Goal: Task Accomplishment & Management: Complete application form

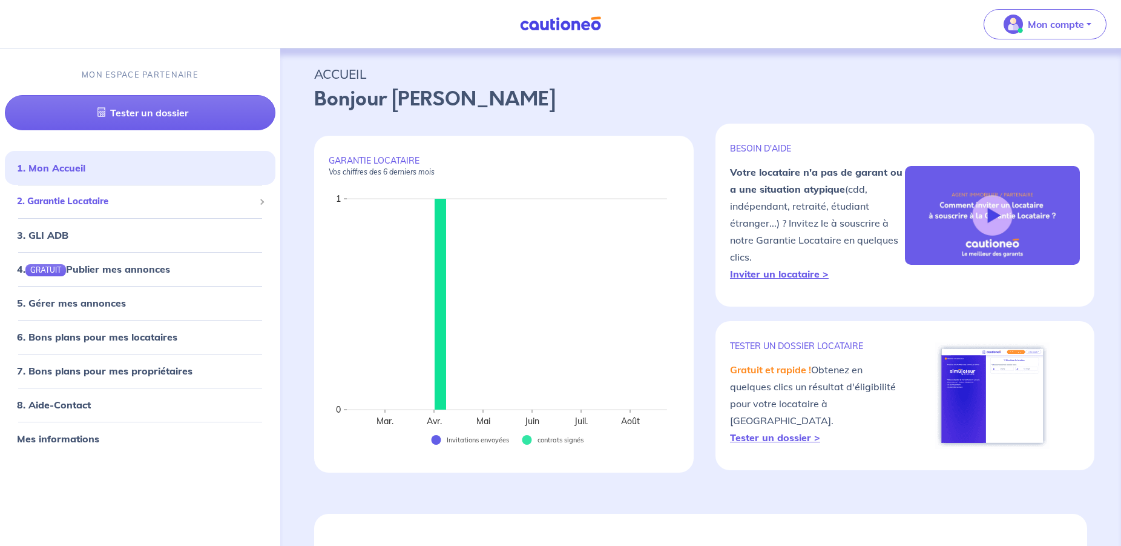
click at [90, 199] on span "2. Garantie Locataire" at bounding box center [135, 201] width 237 height 14
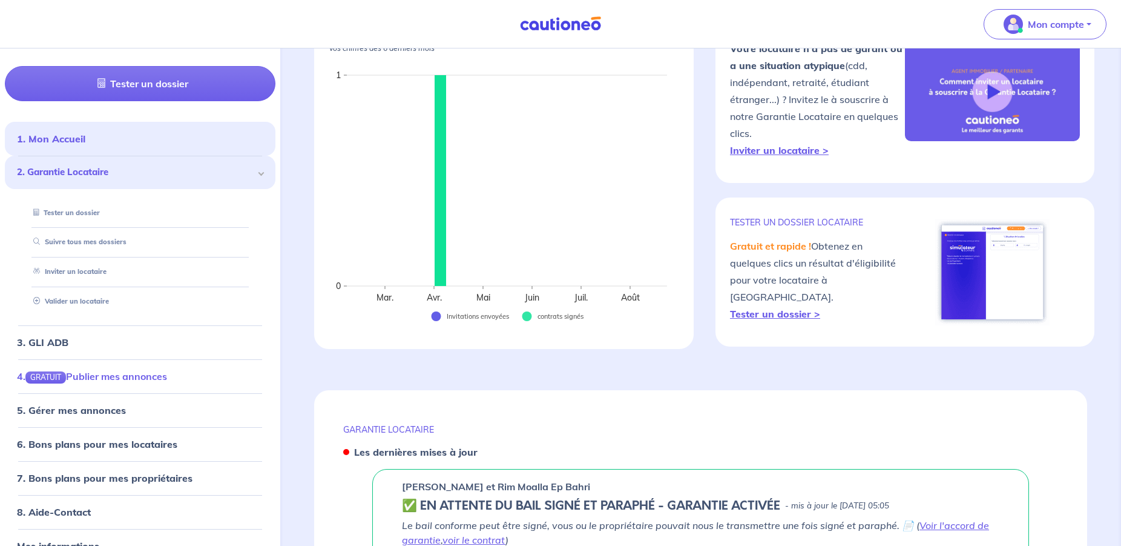
scroll to position [52, 0]
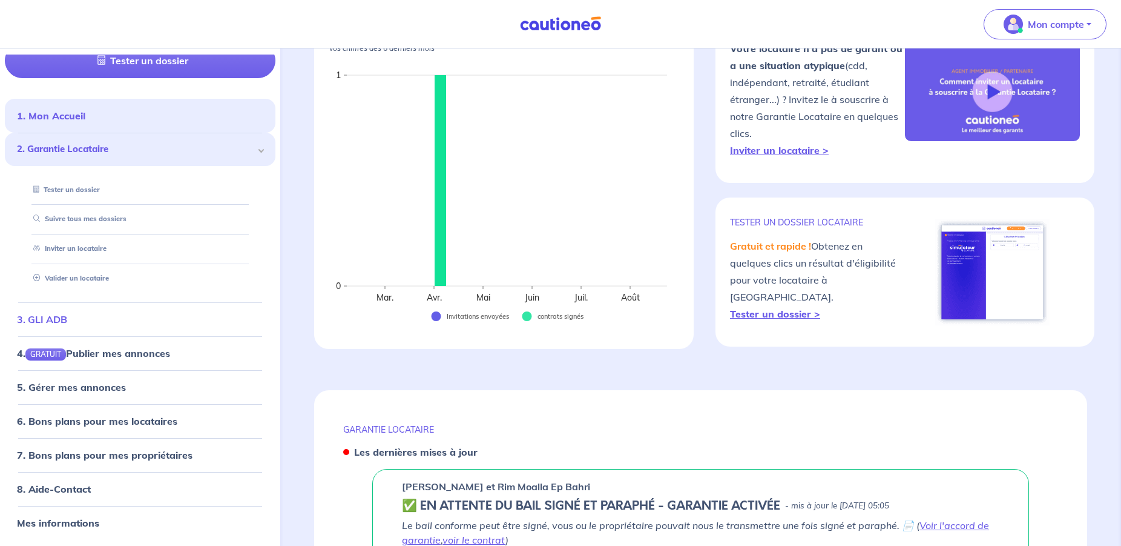
click at [51, 321] on link "3. GLI ADB" at bounding box center [42, 319] width 50 height 12
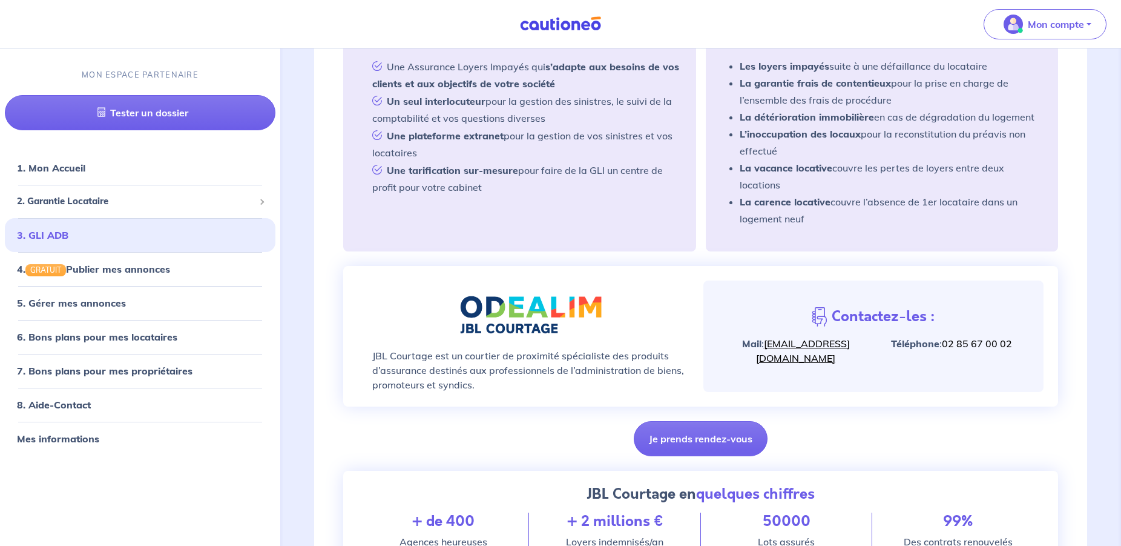
scroll to position [309, 0]
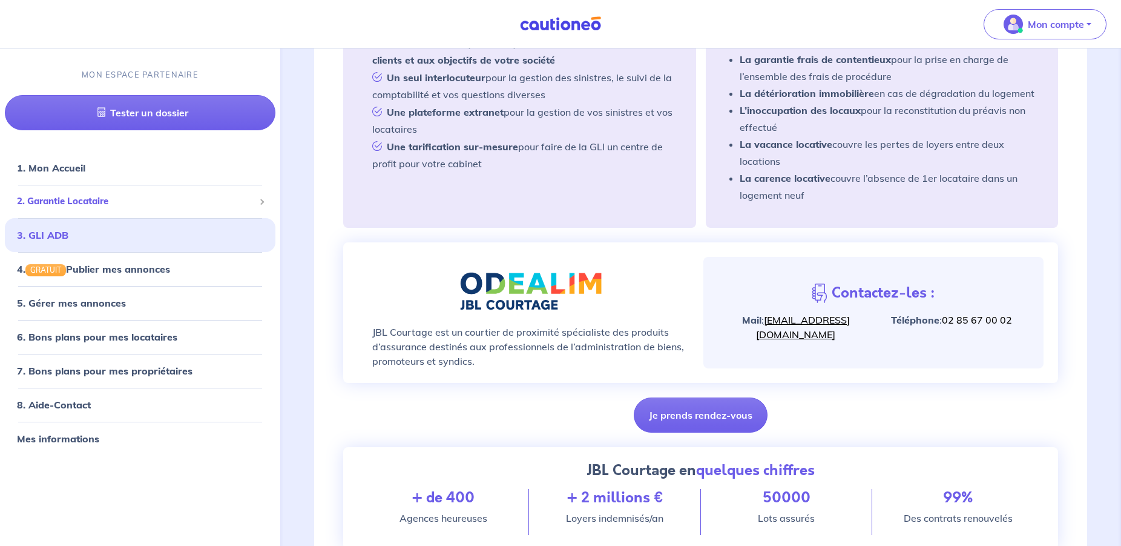
click at [93, 199] on span "2. Garantie Locataire" at bounding box center [135, 201] width 237 height 14
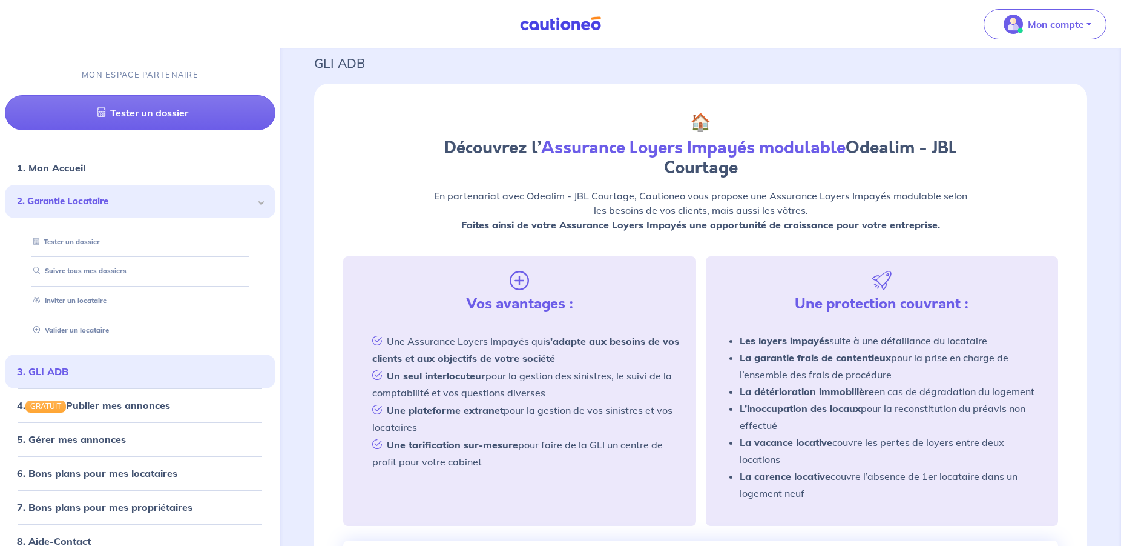
scroll to position [0, 0]
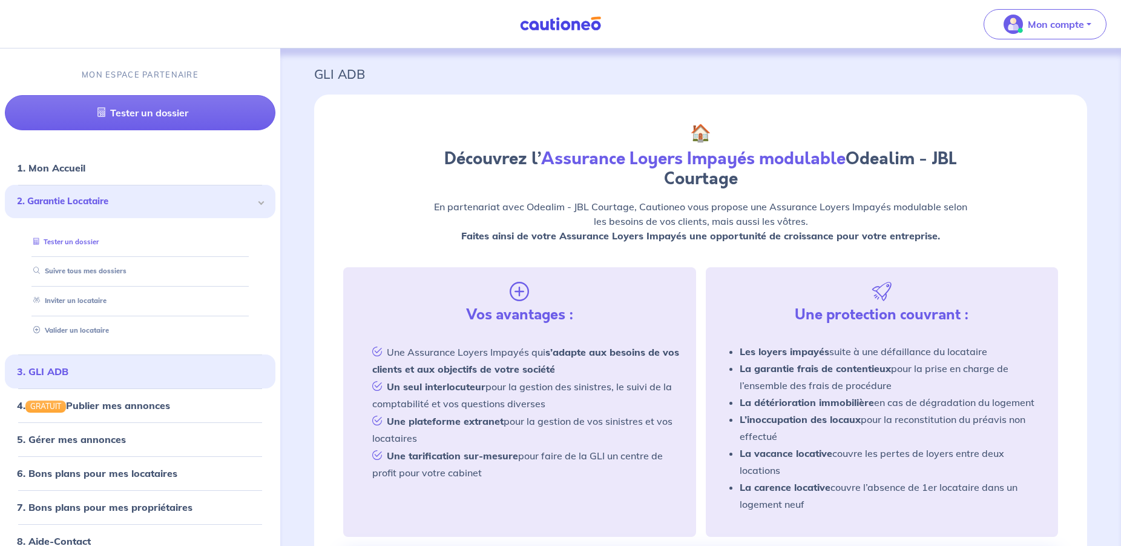
click at [90, 238] on link "Tester un dossier" at bounding box center [63, 241] width 70 height 8
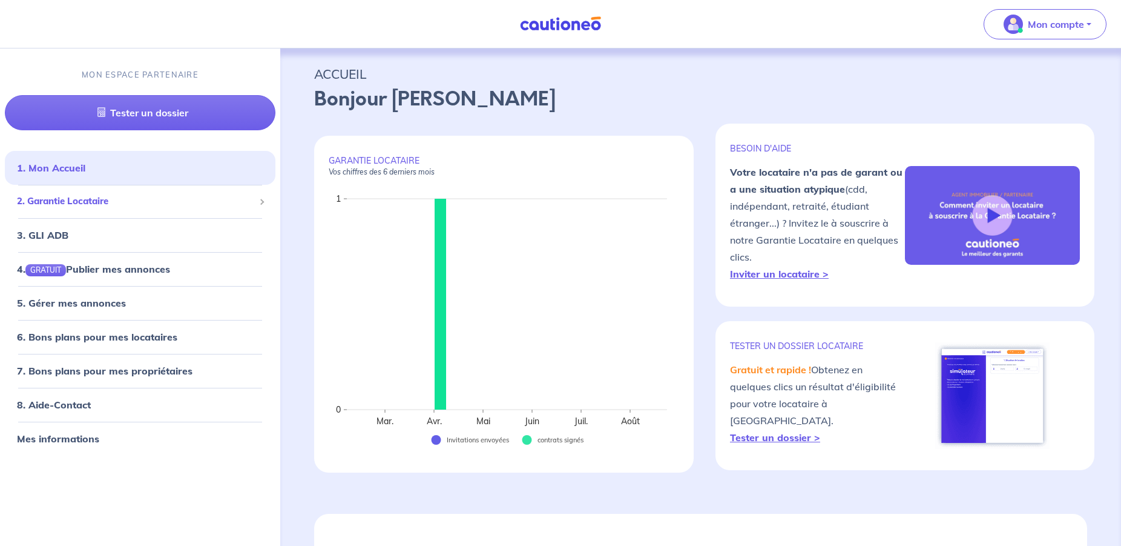
click at [76, 197] on span "2. Garantie Locataire" at bounding box center [135, 201] width 237 height 14
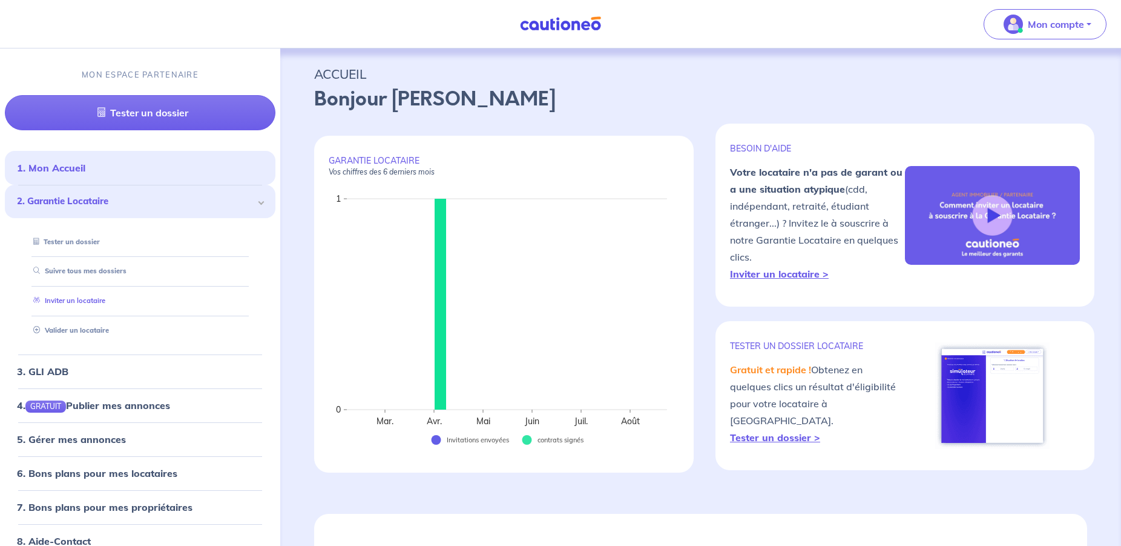
click at [103, 300] on link "Inviter un locataire" at bounding box center [66, 300] width 77 height 8
select select "FR"
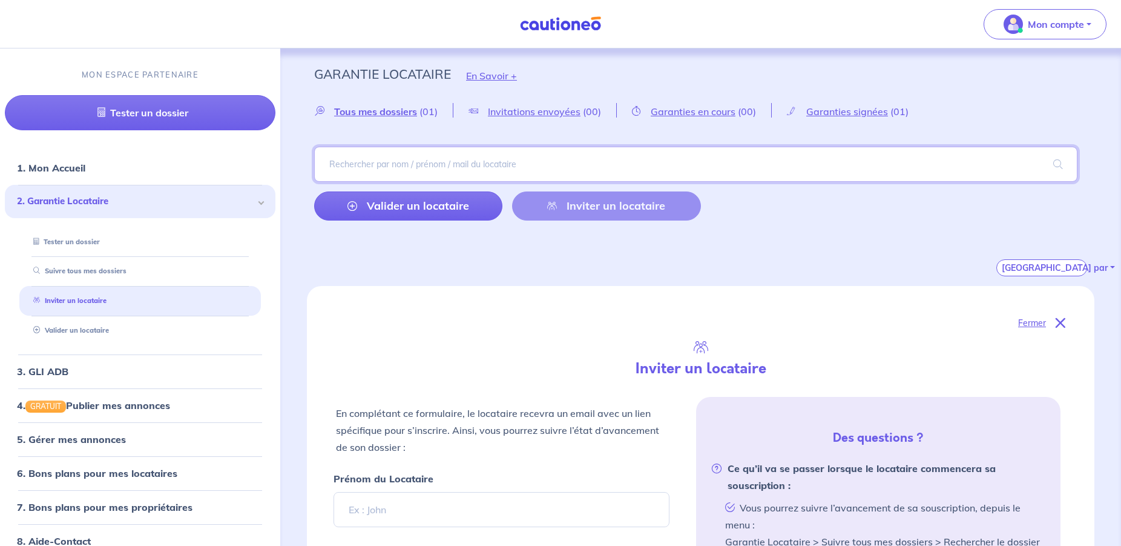
click at [424, 163] on input "search" at bounding box center [696, 164] width 764 height 35
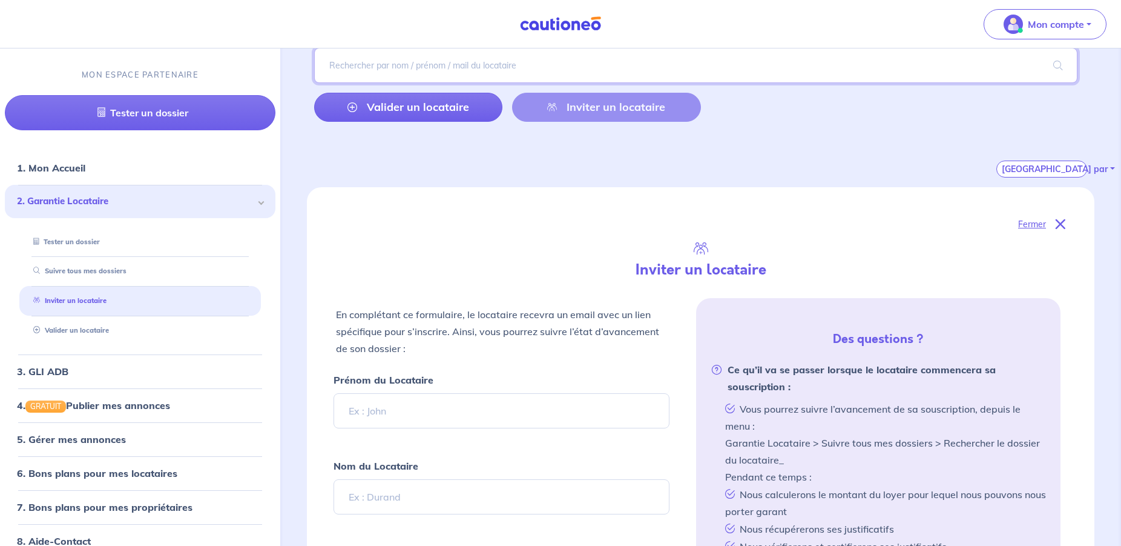
scroll to position [185, 0]
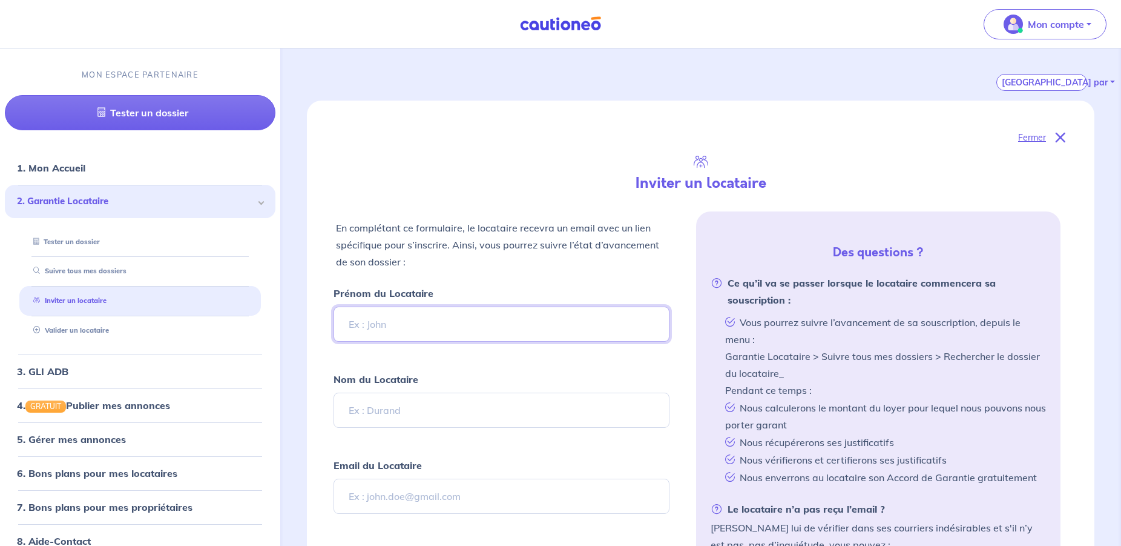
click at [404, 331] on input "Prénom du Locataire" at bounding box center [502, 323] width 336 height 35
type input "Robert"
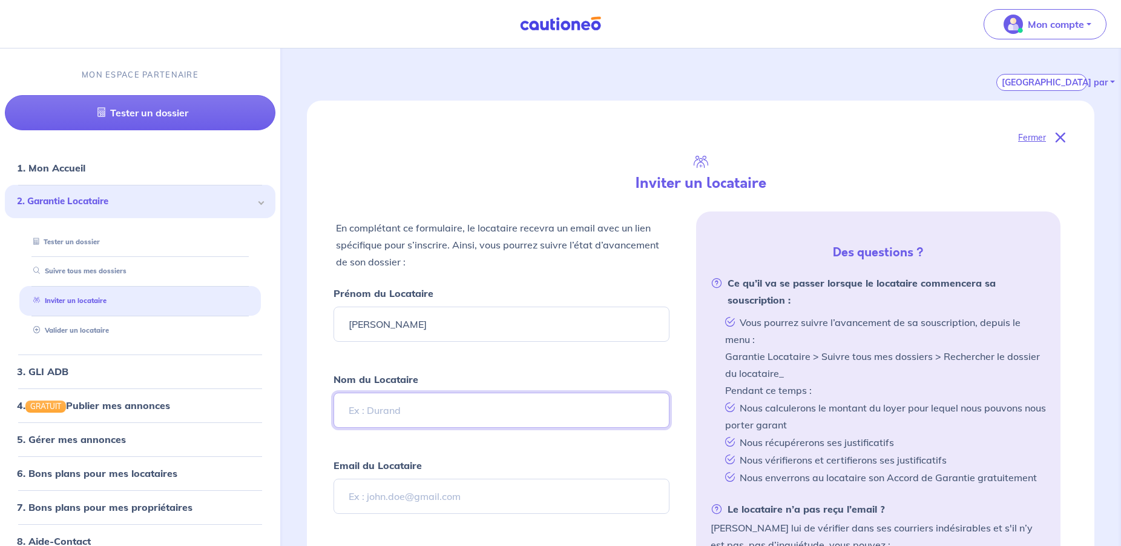
click at [442, 406] on input "Nom du Locataire" at bounding box center [502, 409] width 336 height 35
type input "Malm"
click at [402, 501] on input "Email du Locataire" at bounding box center [502, 495] width 336 height 35
click at [377, 500] on input "Email du Locataire" at bounding box center [502, 495] width 336 height 35
paste input "malmrobby@yahoo.fr"
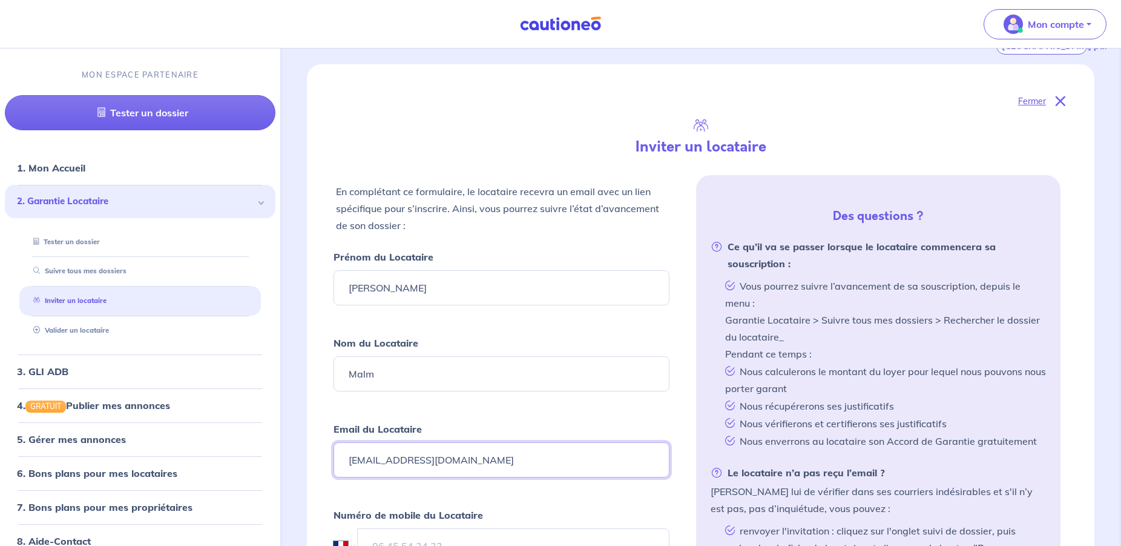
scroll to position [494, 0]
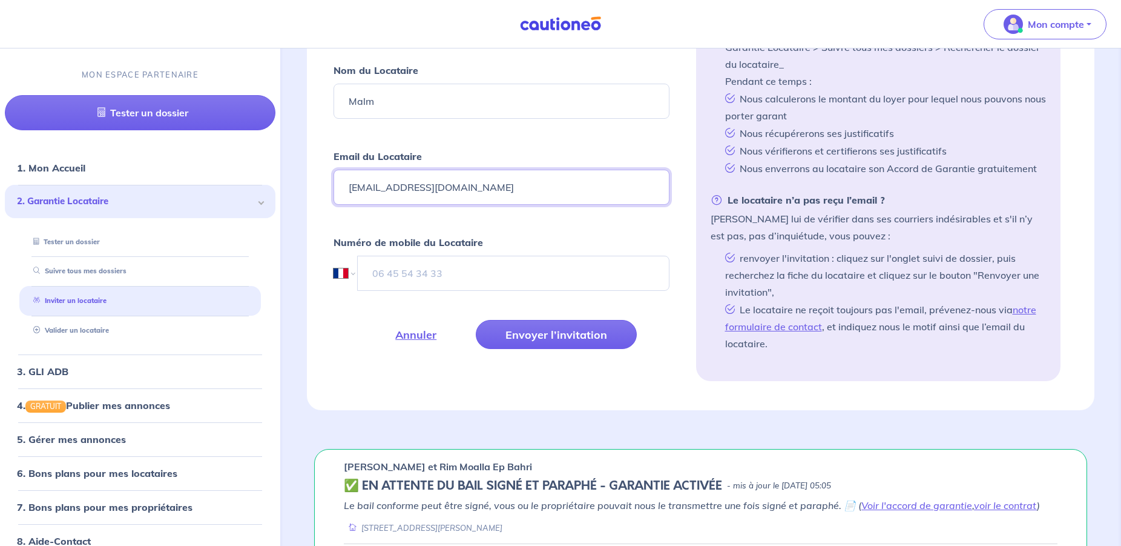
type input "malmrobby@yahoo.fr"
click at [433, 272] on input "tel" at bounding box center [513, 273] width 312 height 35
click at [388, 271] on input "tel" at bounding box center [514, 273] width 312 height 35
paste input "06 09 04 54 53"
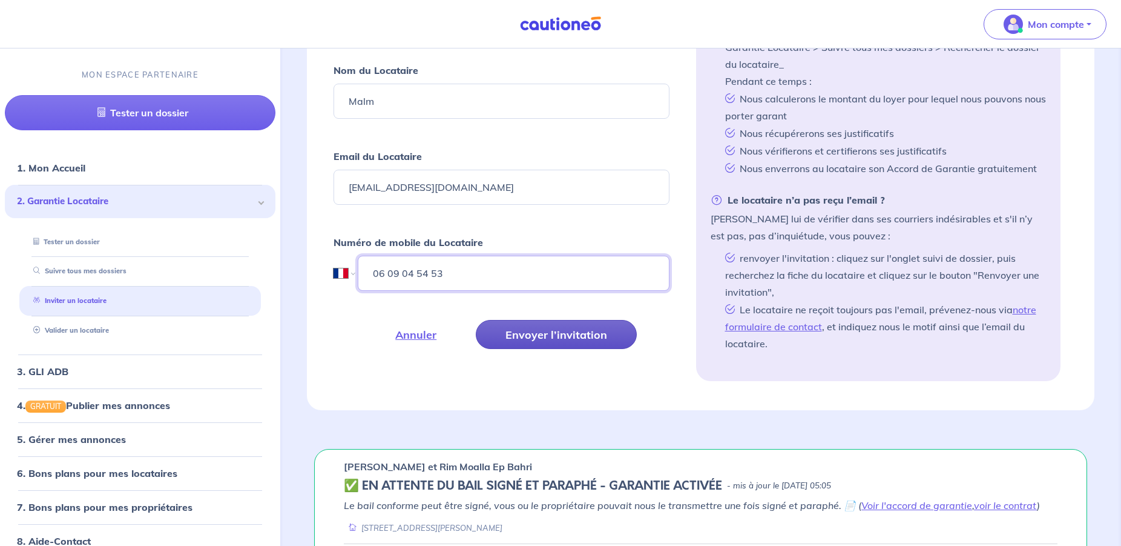
type input "06 09 04 54 53"
click at [577, 338] on button "Envoyer l’invitation" at bounding box center [556, 334] width 161 height 29
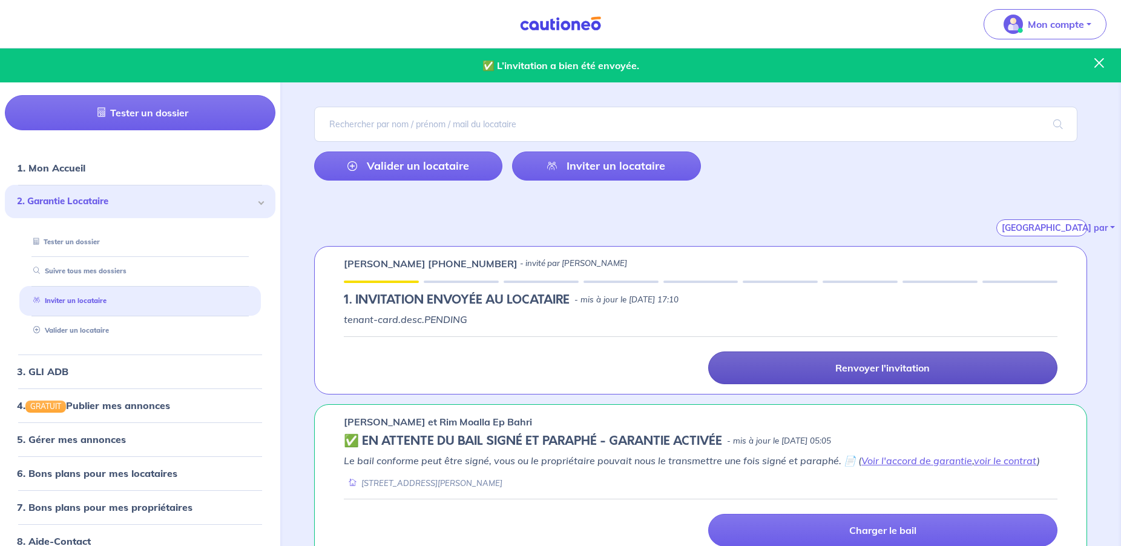
scroll to position [65, 0]
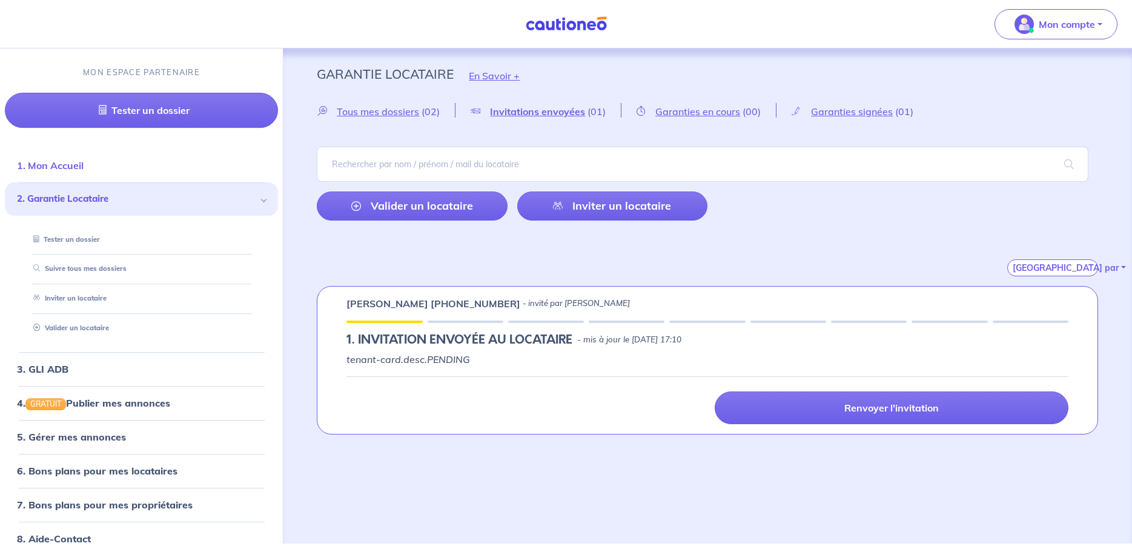
click at [66, 166] on link "1. Mon Accueil" at bounding box center [50, 165] width 67 height 12
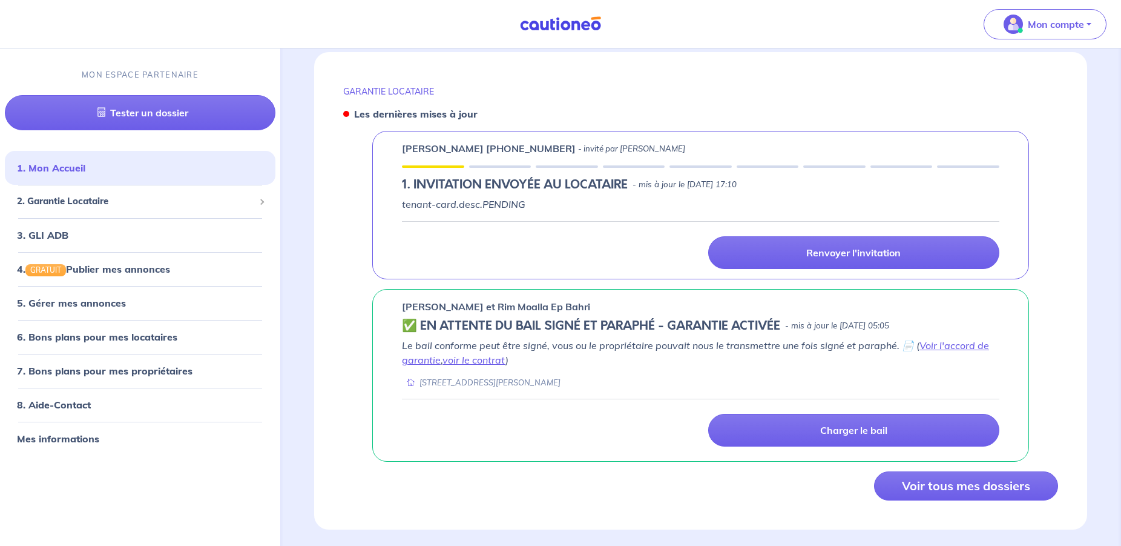
scroll to position [466, 0]
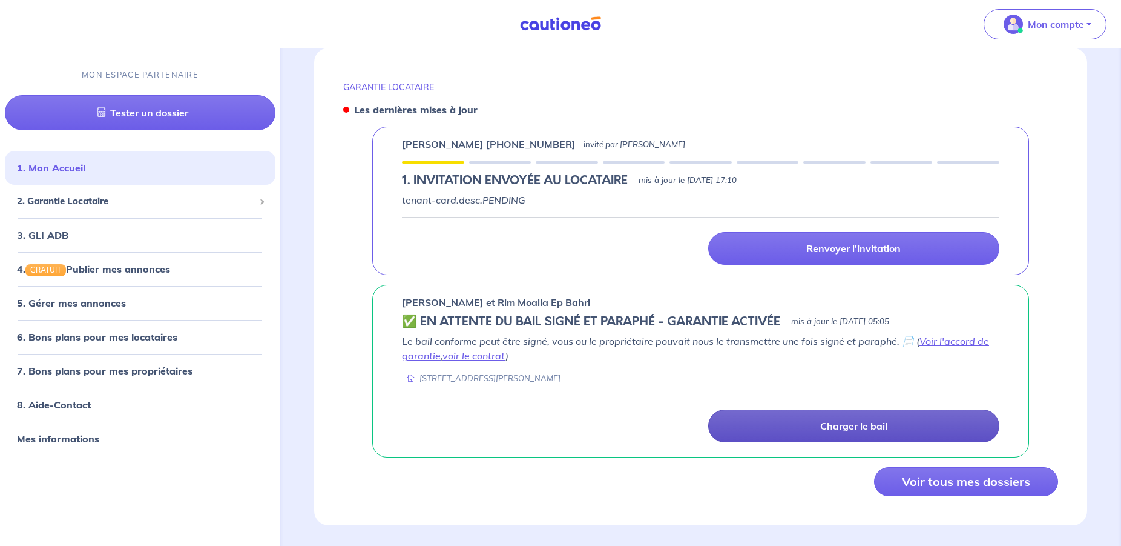
click at [837, 420] on p "Charger le bail" at bounding box center [853, 426] width 67 height 12
click at [839, 420] on p "Charger le bail" at bounding box center [853, 426] width 67 height 12
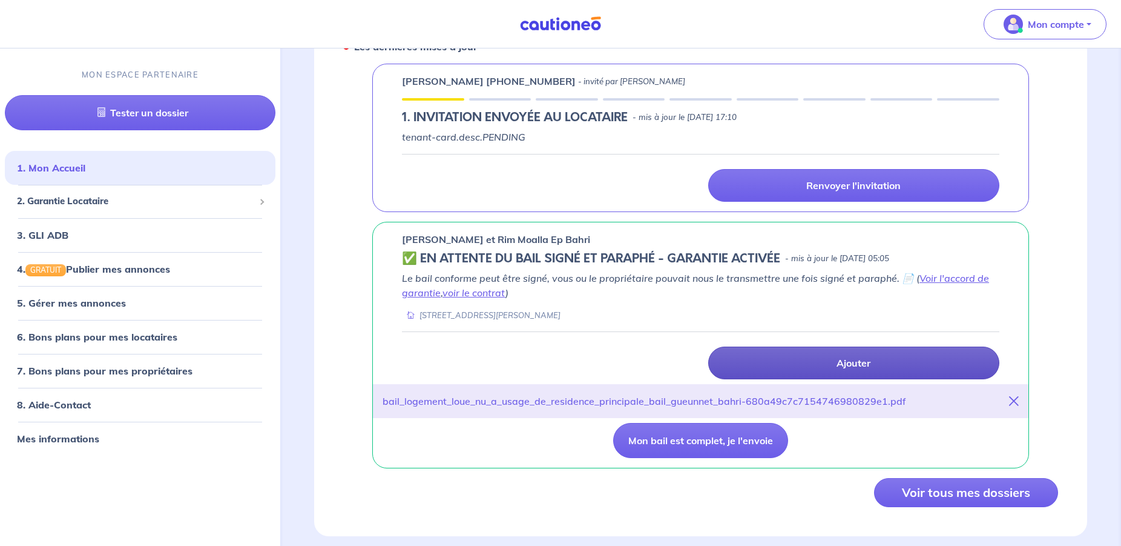
scroll to position [539, 0]
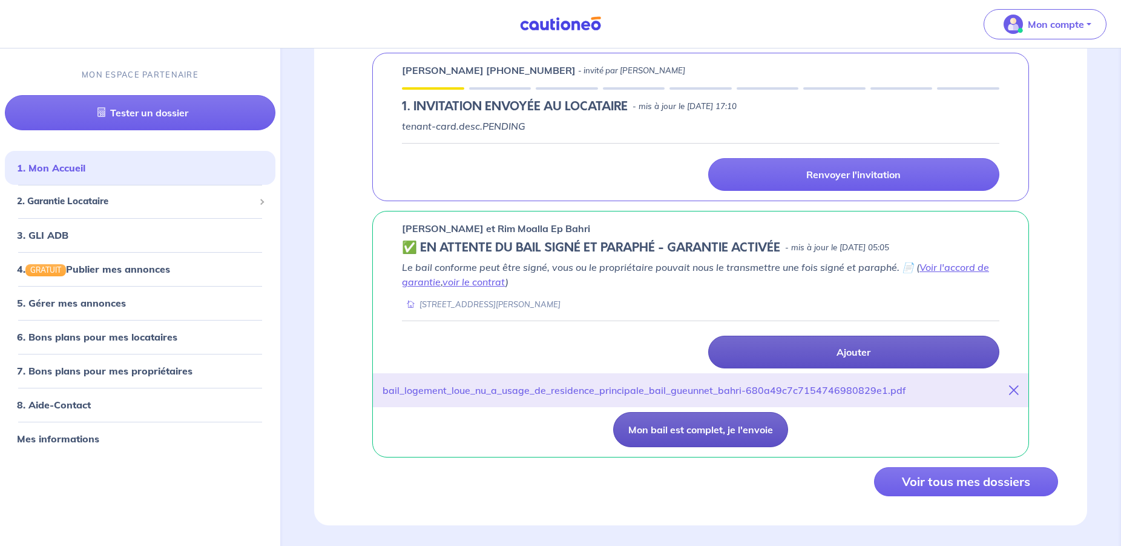
click at [745, 418] on button "Mon bail est complet, je l'envoie" at bounding box center [700, 429] width 175 height 35
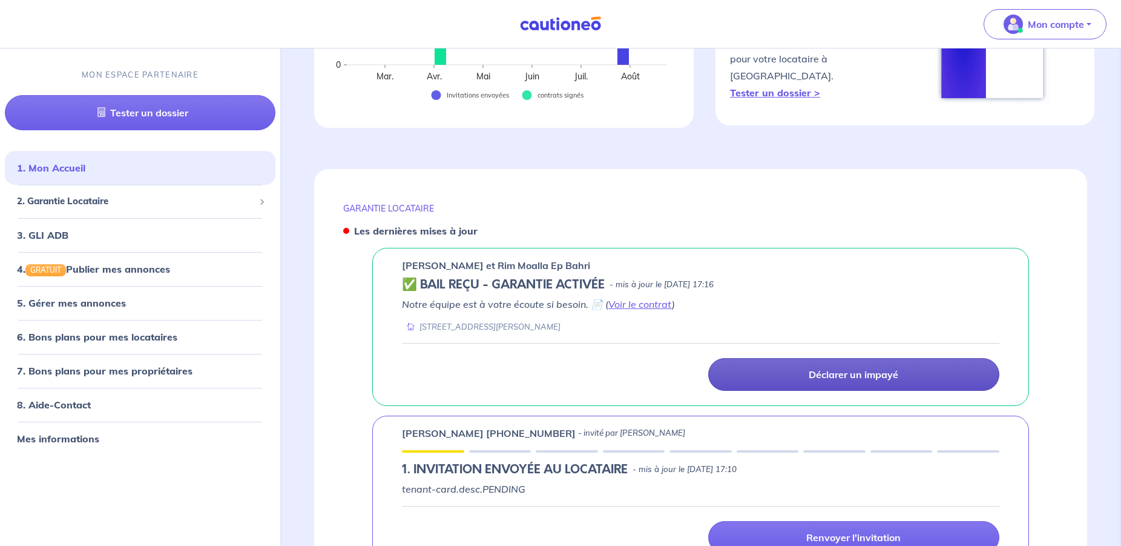
scroll to position [204, 0]
